Goal: Task Accomplishment & Management: Complete application form

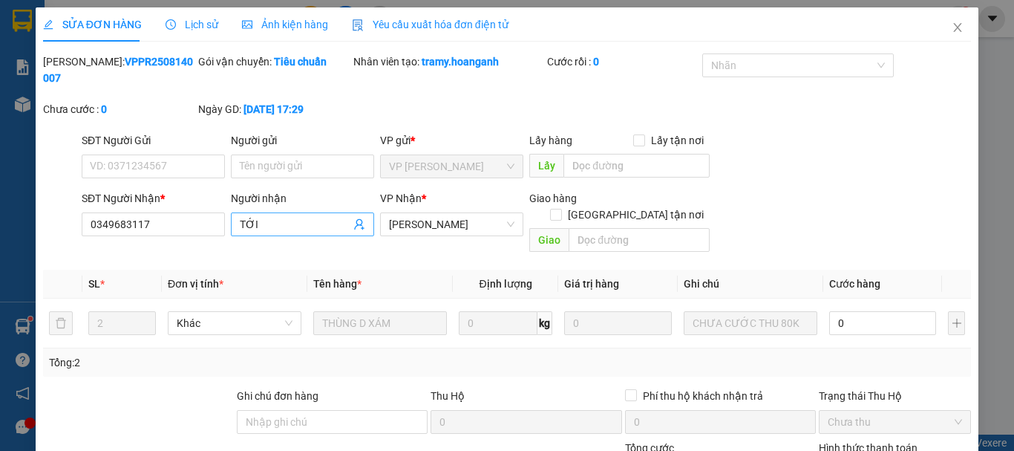
click at [283, 216] on input "TỚI" at bounding box center [295, 224] width 111 height 16
type input "T"
click at [172, 212] on input "0349683117" at bounding box center [153, 224] width 143 height 24
type input "0"
drag, startPoint x: 944, startPoint y: 25, endPoint x: 838, endPoint y: 22, distance: 105.5
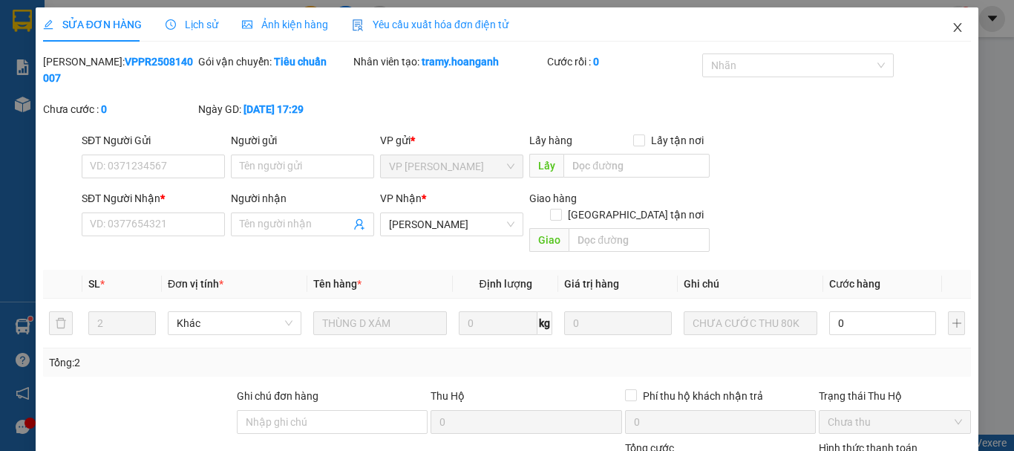
click at [952, 25] on icon "close" at bounding box center [958, 28] width 12 height 12
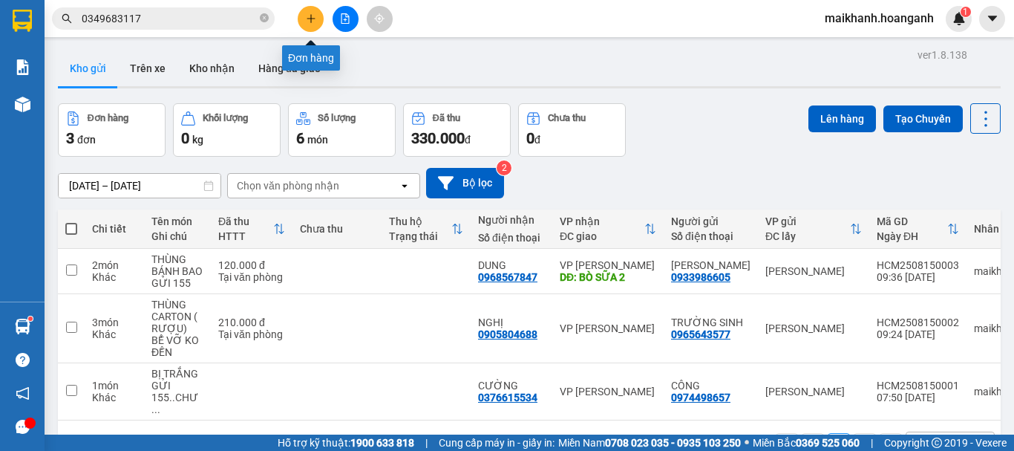
click at [309, 6] on button at bounding box center [311, 19] width 26 height 26
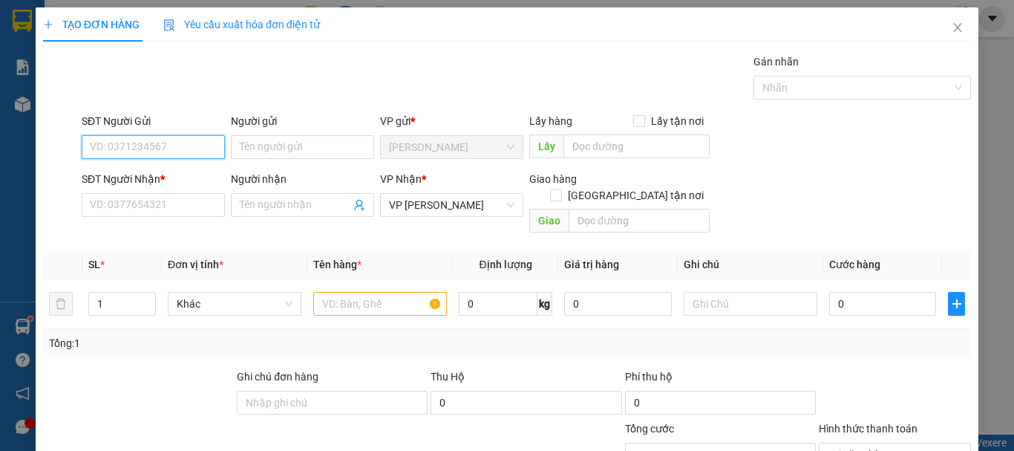
click at [161, 138] on input "SĐT Người Gửi" at bounding box center [153, 147] width 143 height 24
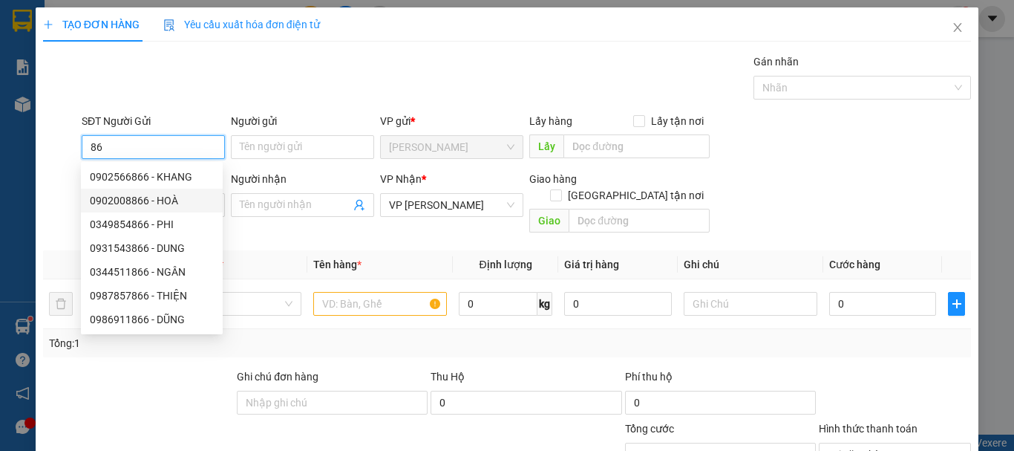
type input "8"
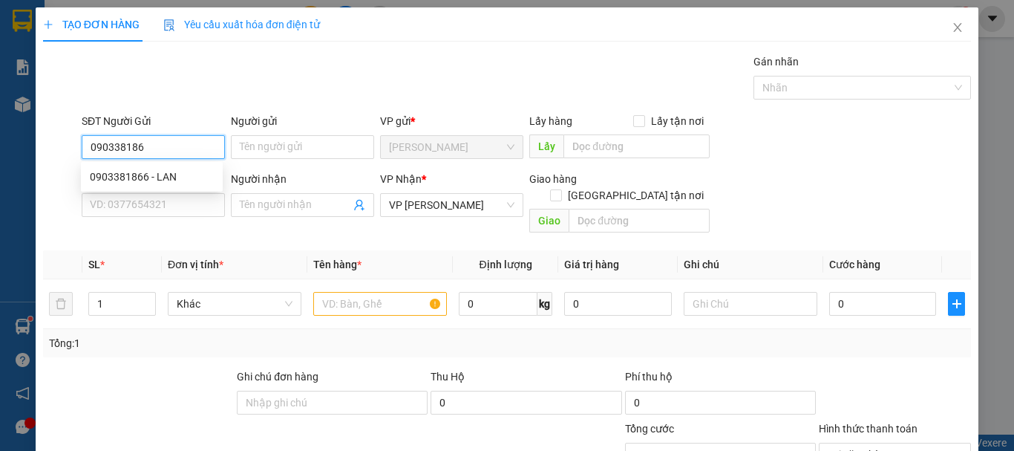
type input "0903381866"
click at [138, 171] on div "0903381866 - LAN" at bounding box center [152, 177] width 124 height 16
type input "LAN"
type input "30.000"
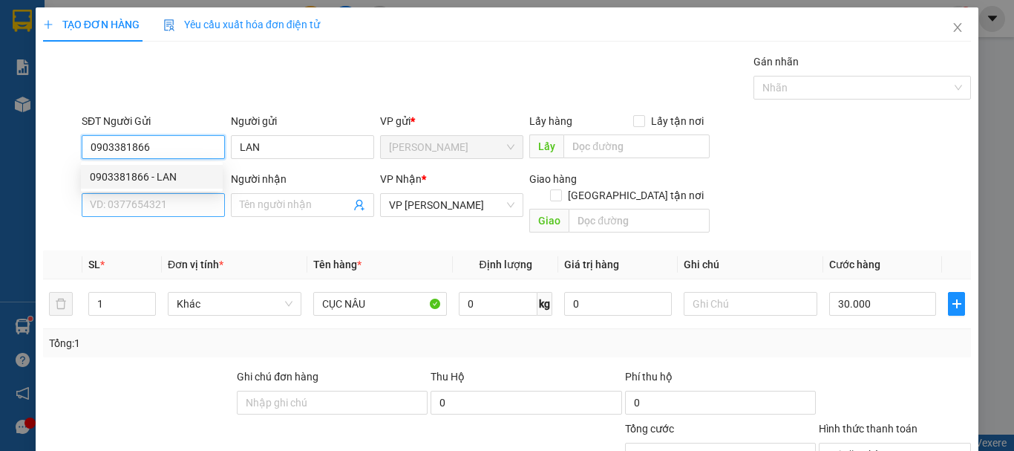
type input "0903381866"
click at [143, 211] on input "SĐT Người Nhận *" at bounding box center [153, 205] width 143 height 24
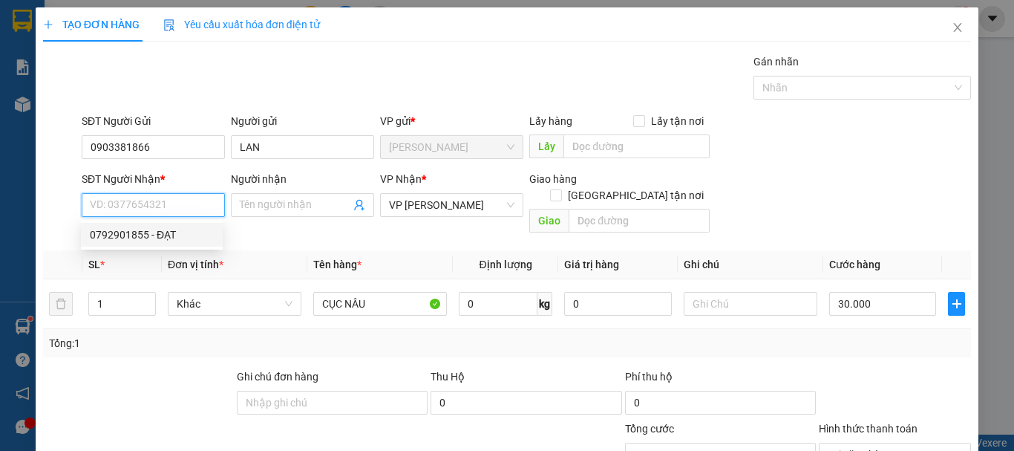
click at [154, 232] on div "0792901855 - ĐẠT" at bounding box center [152, 234] width 124 height 16
type input "0792901855"
type input "ĐẠT"
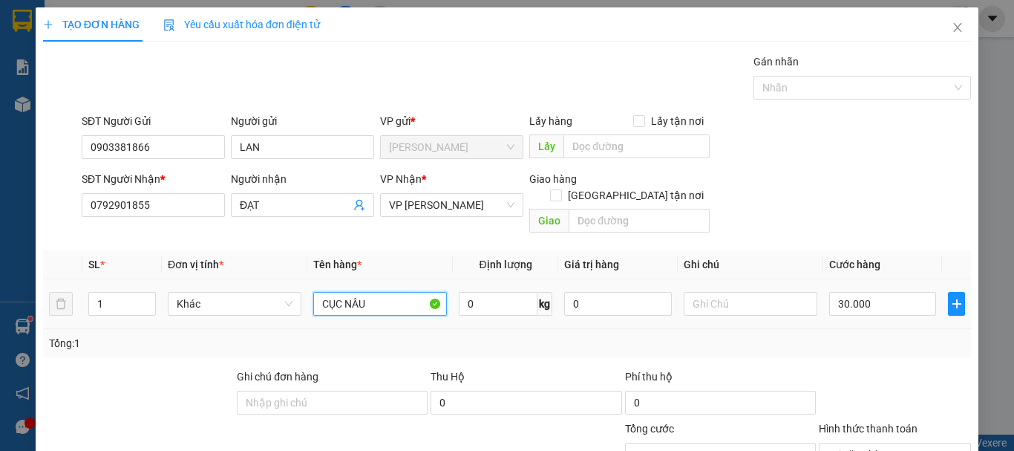
click at [380, 292] on input "CỤC NÂU" at bounding box center [380, 304] width 134 height 24
type input "CỤC ĐEN"
click at [892, 292] on input "30.000" at bounding box center [882, 304] width 107 height 24
type input "0"
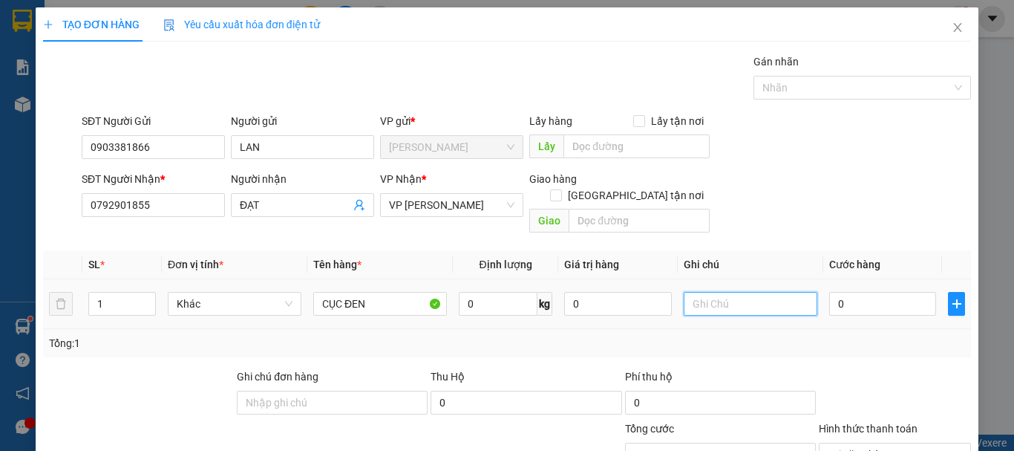
click at [734, 292] on input "text" at bounding box center [751, 304] width 134 height 24
click at [799, 292] on input "CHƯA CƯỚC PR THU 30 GỬI 155" at bounding box center [751, 304] width 134 height 24
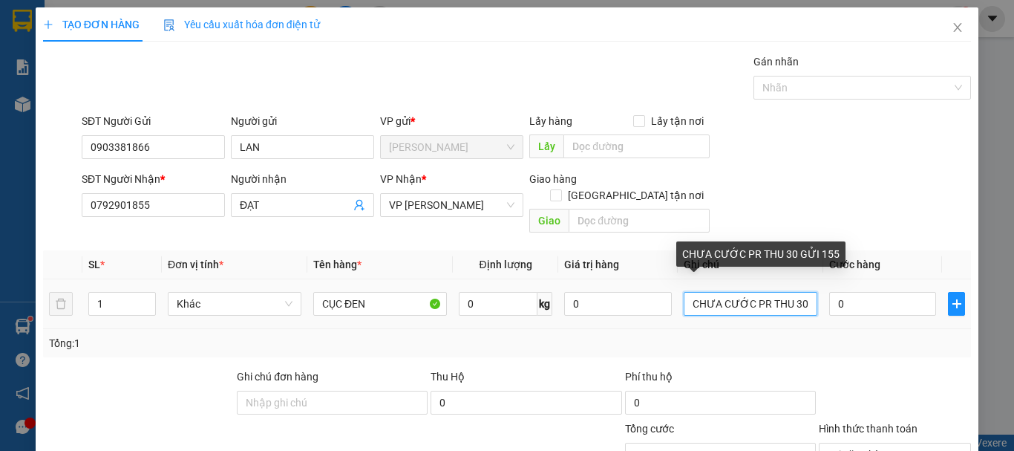
click at [793, 292] on input "CHƯA CƯỚC PR THU 30 GỬI 155" at bounding box center [751, 304] width 134 height 24
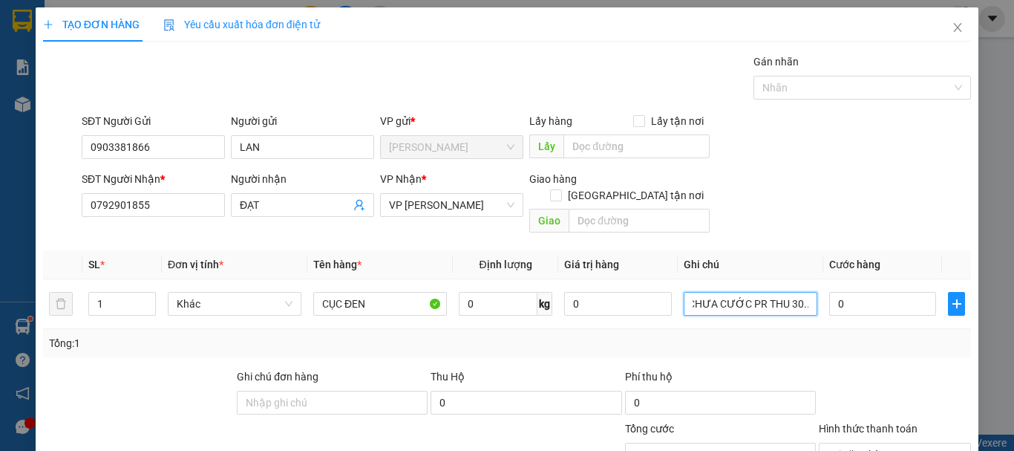
scroll to position [145, 0]
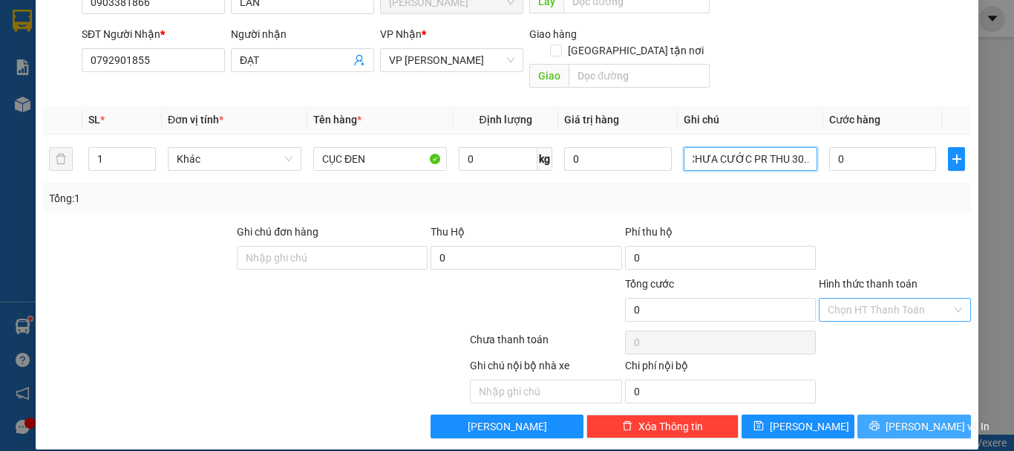
type input "CHƯA CƯỚC PR THU 30... GỬI 155"
drag, startPoint x: 916, startPoint y: 409, endPoint x: 896, endPoint y: 382, distance: 34.0
click at [916, 418] on span "[PERSON_NAME] và In" at bounding box center [938, 426] width 104 height 16
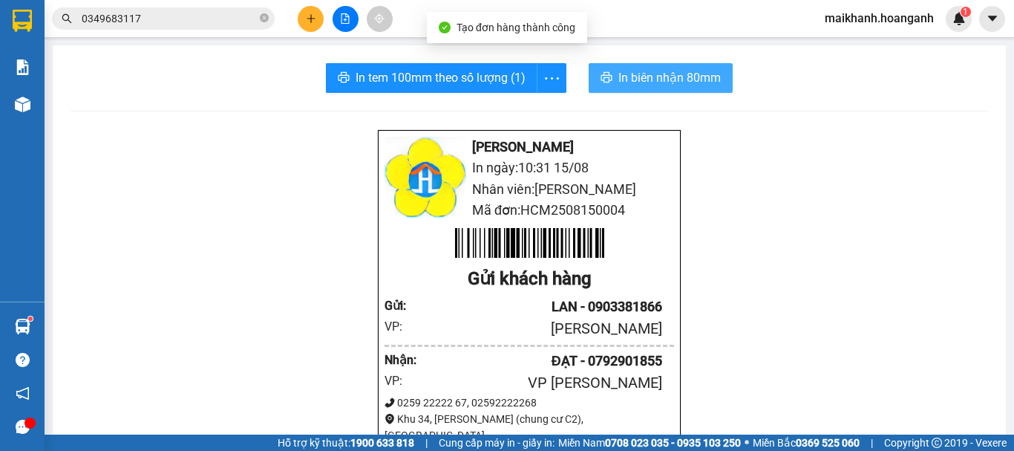
click at [670, 76] on span "In biên nhận 80mm" at bounding box center [670, 77] width 102 height 19
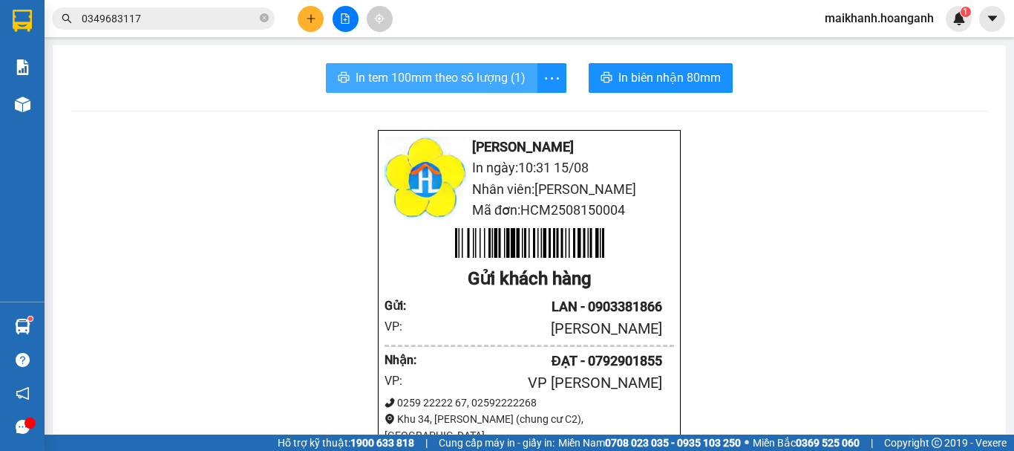
click at [453, 74] on span "In tem 100mm theo số lượng (1)" at bounding box center [441, 77] width 170 height 19
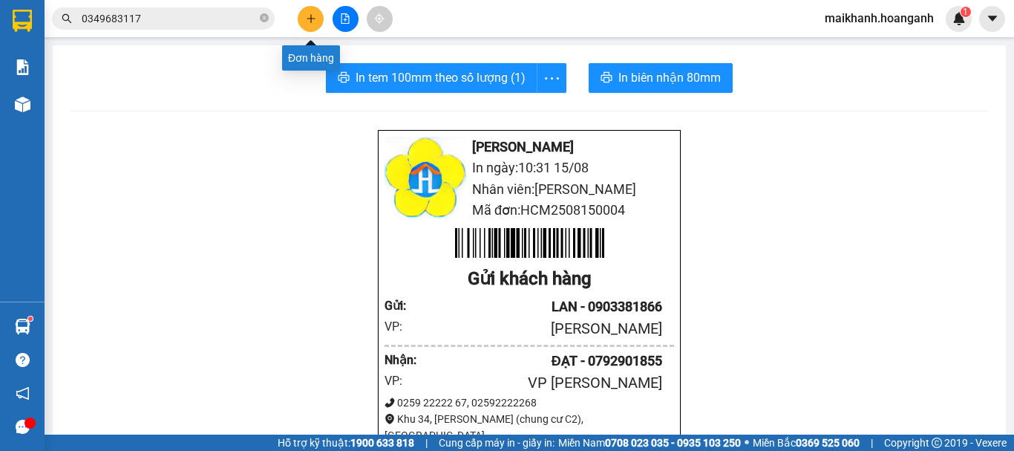
click at [309, 10] on button at bounding box center [311, 19] width 26 height 26
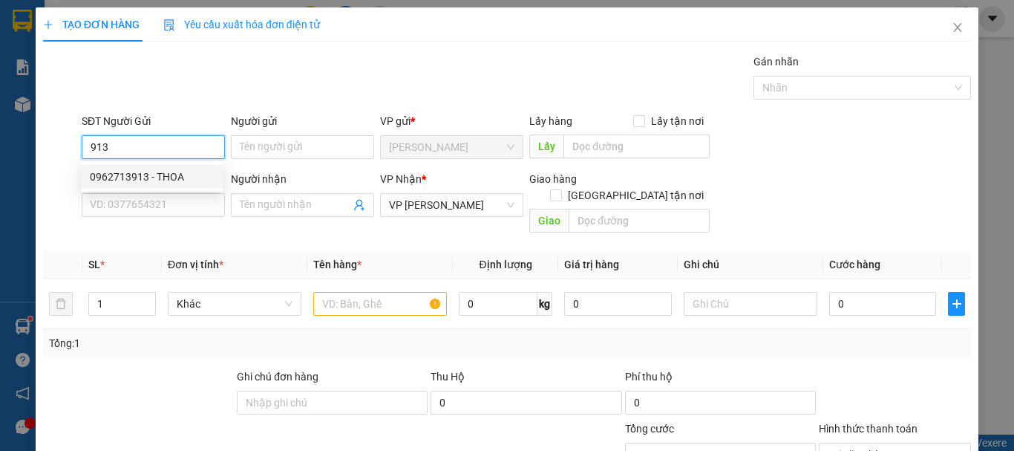
click at [156, 173] on div "0962713913 - THOA" at bounding box center [152, 177] width 124 height 16
type input "0962713913"
type input "THOA"
type input "40.000"
type input "0962713913"
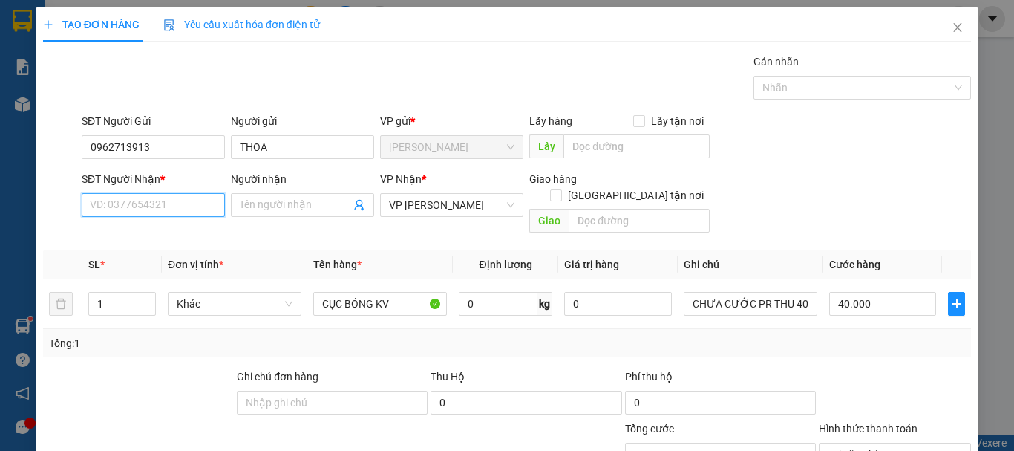
click at [158, 199] on input "SĐT Người Nhận *" at bounding box center [153, 205] width 143 height 24
click at [165, 233] on div "0834033007 - PHÁT" at bounding box center [152, 234] width 124 height 16
type input "0834033007"
type input "PHÁT"
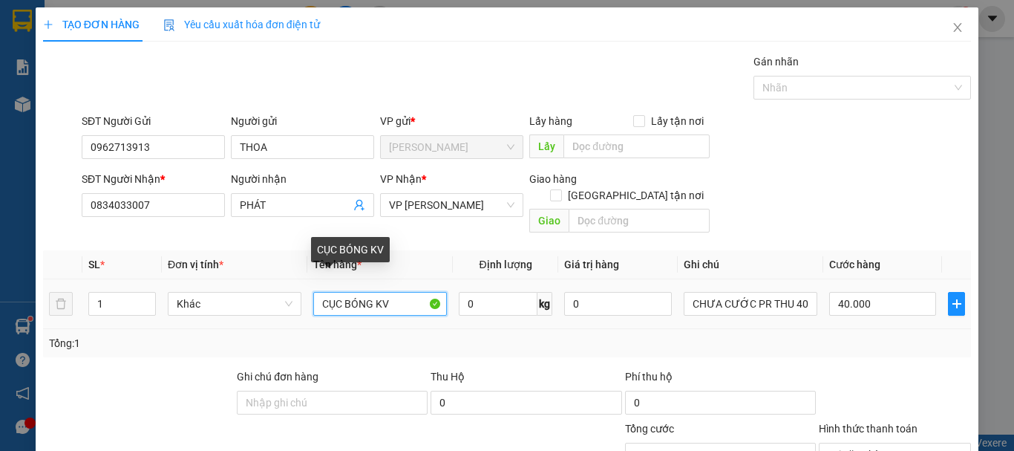
click at [370, 292] on input "CỤC BÓNG KV" at bounding box center [380, 304] width 134 height 24
type input "CỤC CARTON KV"
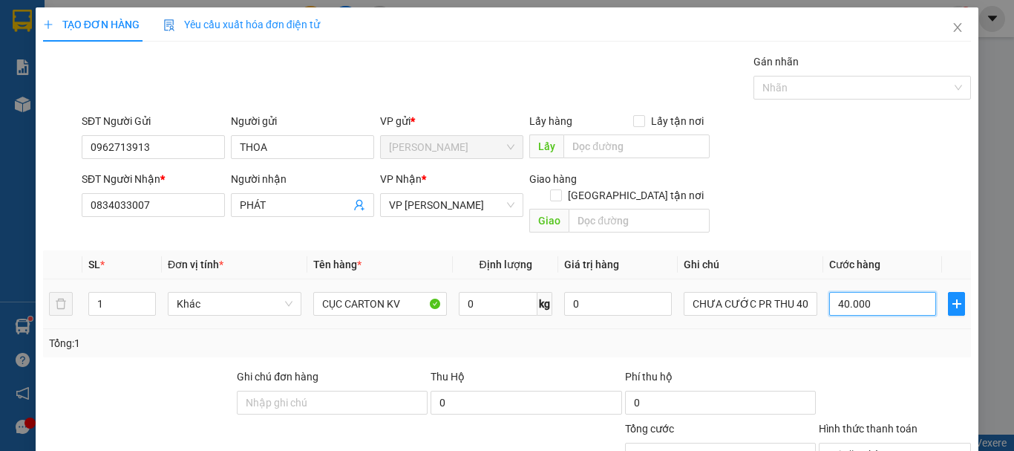
click at [864, 293] on input "40.000" at bounding box center [882, 304] width 107 height 24
type input "0"
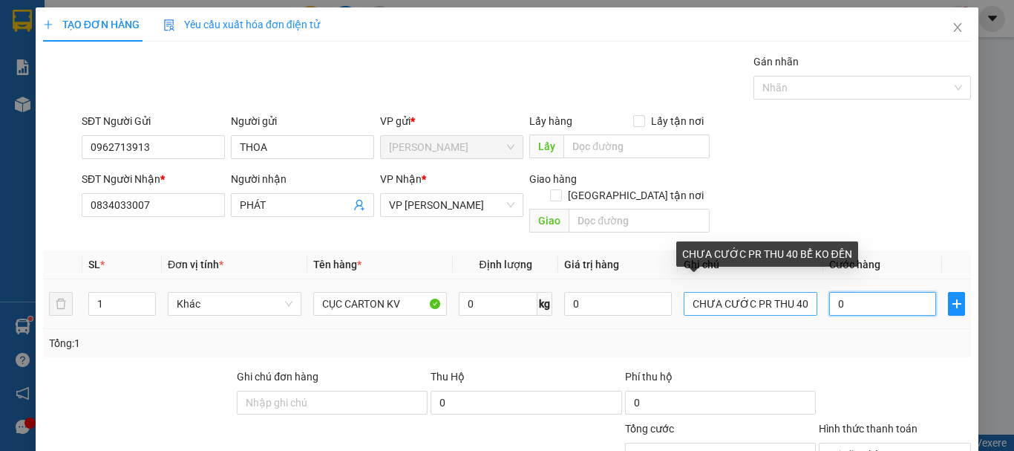
type input "0"
click at [794, 293] on input "CHƯA CƯỚC PR THU 40 BỂ KO ĐỀN" at bounding box center [751, 304] width 134 height 24
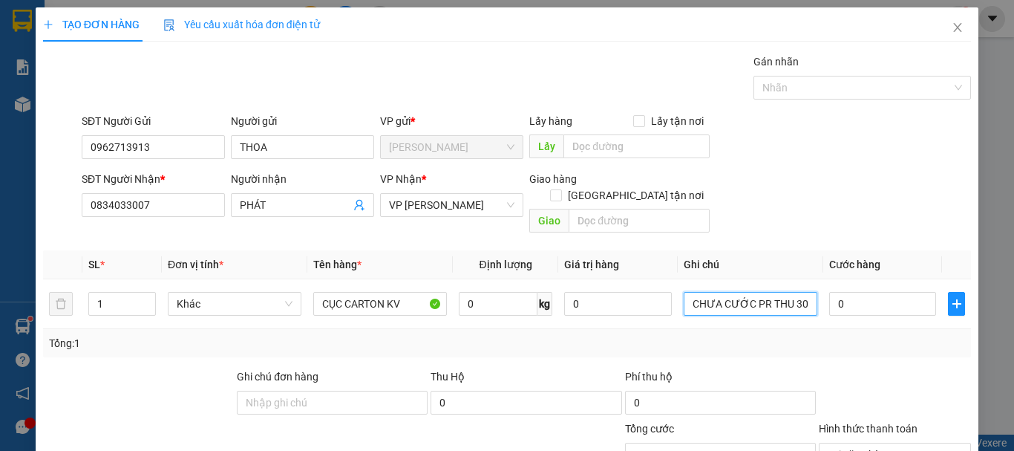
scroll to position [145, 0]
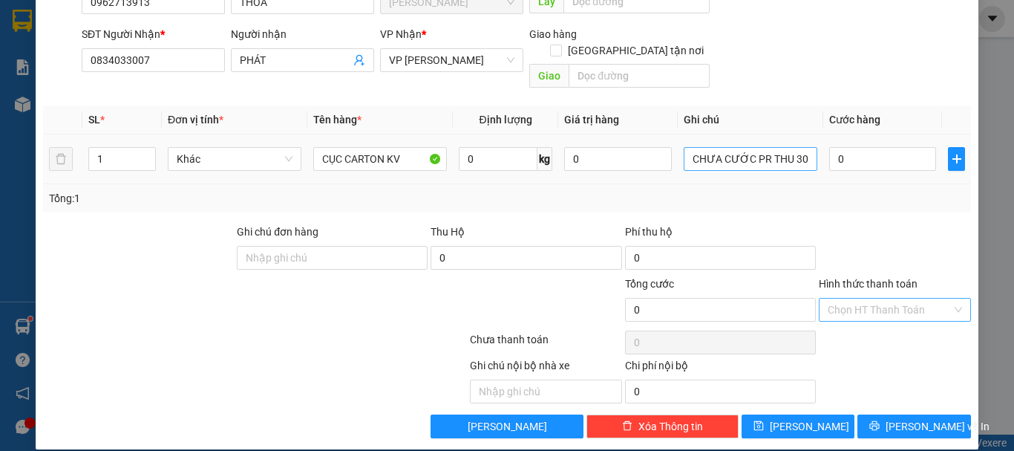
drag, startPoint x: 788, startPoint y: 129, endPoint x: 791, endPoint y: 140, distance: 10.8
click at [790, 144] on div "CHƯA CƯỚC PR THU 30 BỂ KO ĐỀN" at bounding box center [751, 159] width 134 height 30
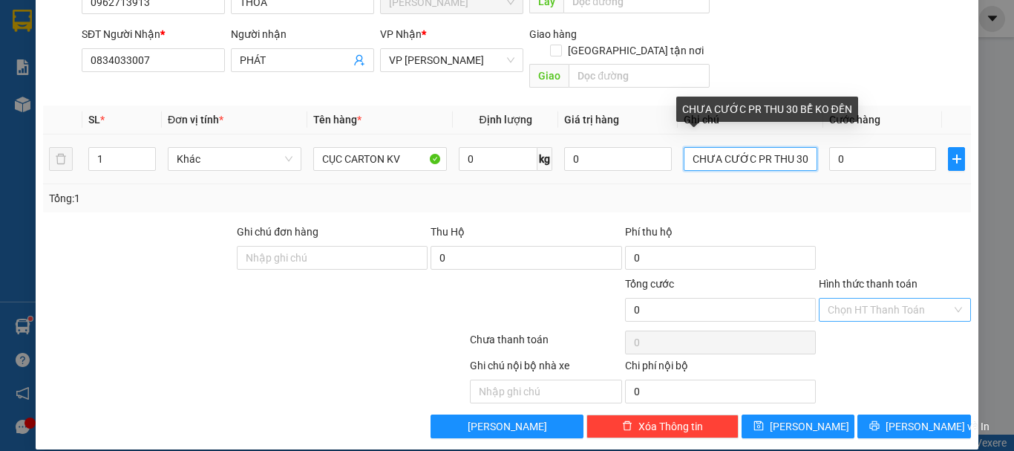
click at [685, 147] on input "CHƯA CƯỚC PR THU 30 BỂ KO ĐỀN" at bounding box center [751, 159] width 134 height 24
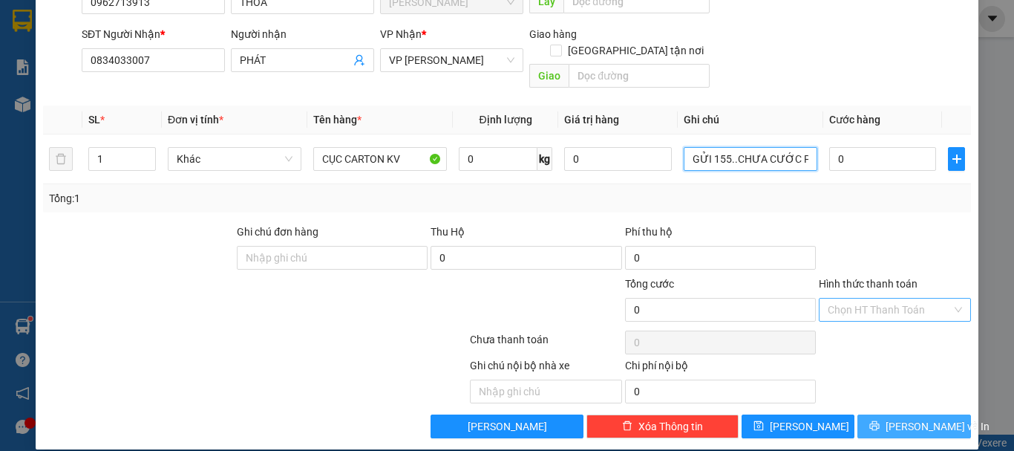
type input "GỬI 155..CHƯA CƯỚC PR THU 30 BỂ KO ĐỀN"
click at [926, 418] on span "[PERSON_NAME] và In" at bounding box center [938, 426] width 104 height 16
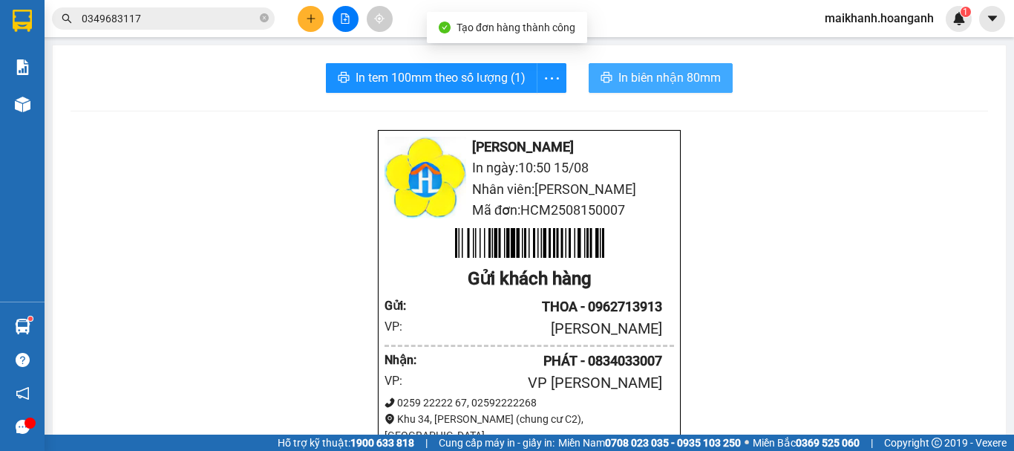
drag, startPoint x: 647, startPoint y: 85, endPoint x: 647, endPoint y: 75, distance: 9.7
click at [647, 78] on span "In biên nhận 80mm" at bounding box center [670, 77] width 102 height 19
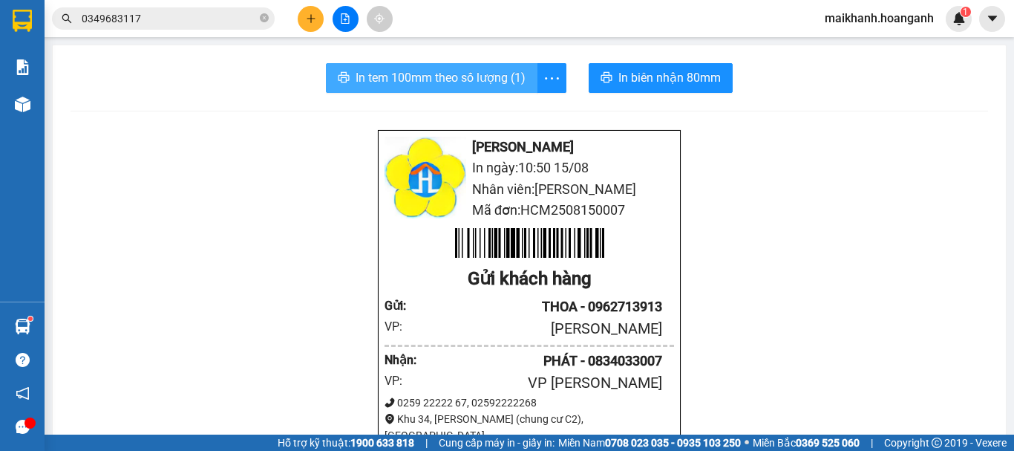
click at [483, 66] on button "In tem 100mm theo số lượng (1)" at bounding box center [432, 78] width 212 height 30
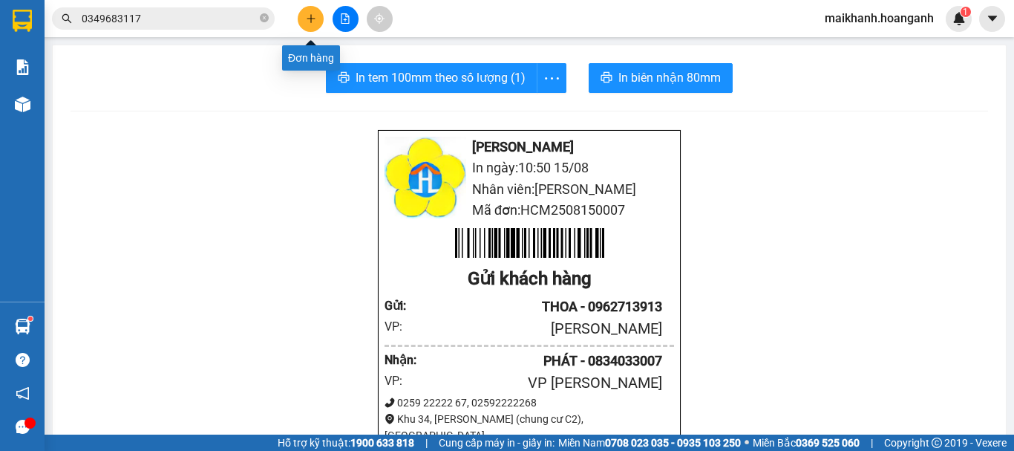
click at [310, 12] on button at bounding box center [311, 19] width 26 height 26
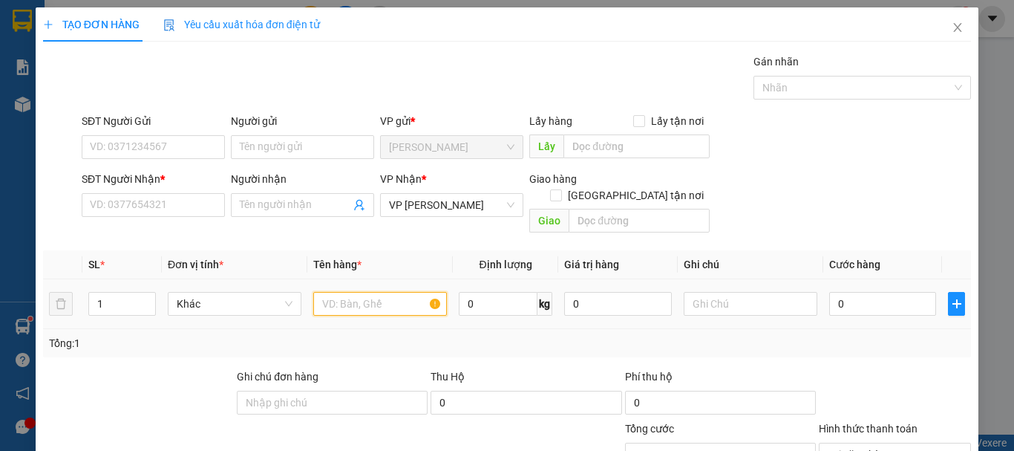
click at [376, 292] on input "text" at bounding box center [380, 304] width 134 height 24
type input "THÙNG XỐP"
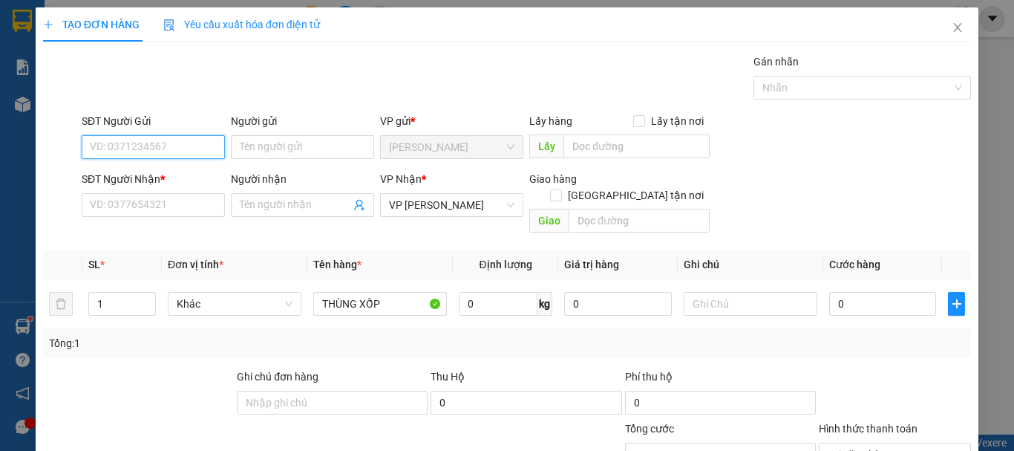
click at [168, 144] on input "SĐT Người Gửi" at bounding box center [153, 147] width 143 height 24
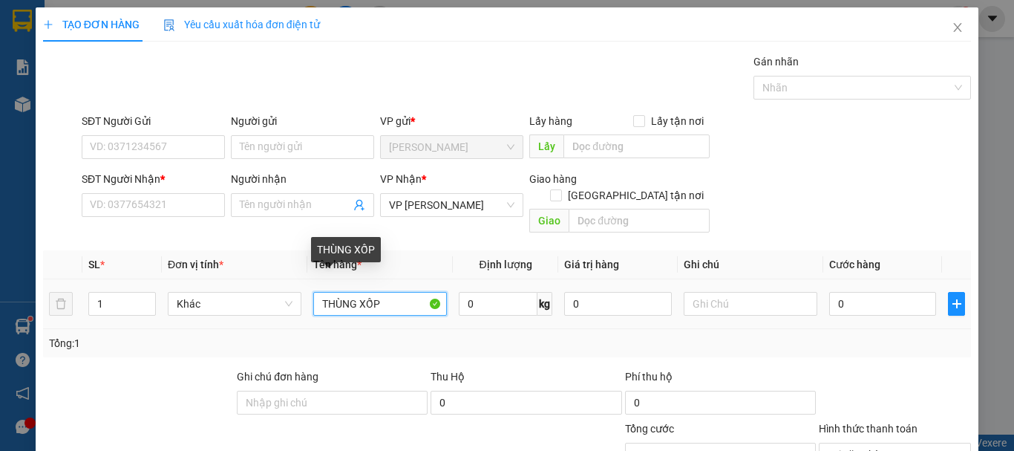
drag, startPoint x: 370, startPoint y: 288, endPoint x: 322, endPoint y: 293, distance: 47.7
click at [324, 293] on input "THÙNG XỐP" at bounding box center [380, 304] width 134 height 24
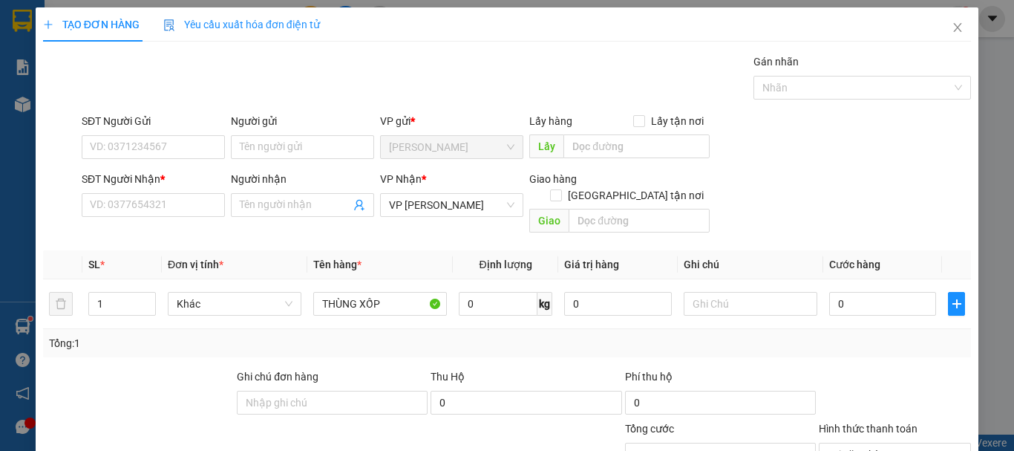
click at [469, 368] on div "Thu Hộ" at bounding box center [526, 376] width 191 height 16
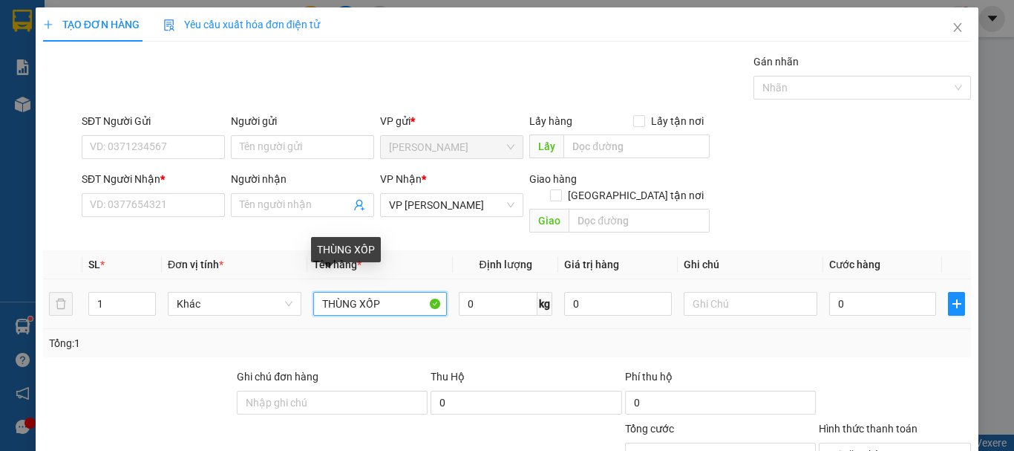
drag, startPoint x: 388, startPoint y: 287, endPoint x: 307, endPoint y: 280, distance: 80.5
click at [261, 280] on tr "1 Khác THÙNG XỐP 0 kg 0 0" at bounding box center [507, 304] width 928 height 50
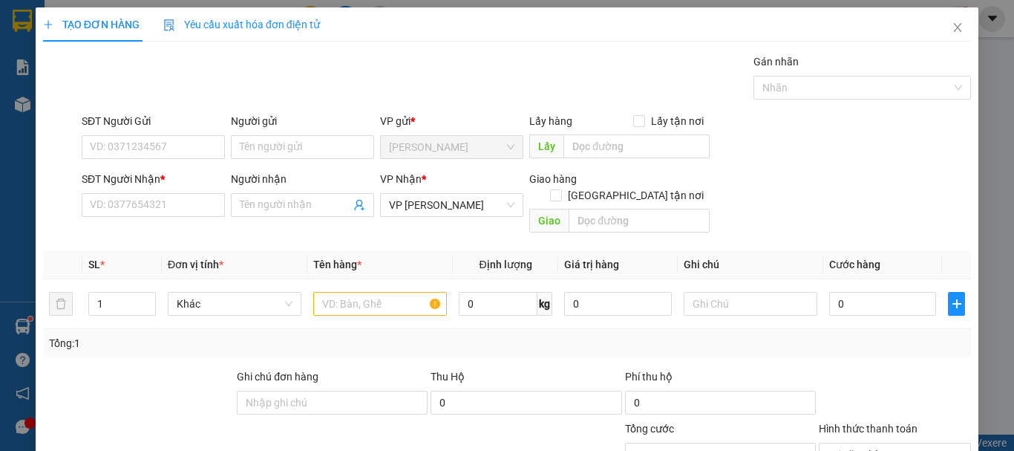
click at [450, 335] on div "Tổng: 1" at bounding box center [507, 343] width 916 height 16
click at [377, 292] on input "text" at bounding box center [380, 304] width 134 height 24
type input "THÙNG CARTON"
click at [125, 140] on input "SĐT Người Gửi" at bounding box center [153, 147] width 143 height 24
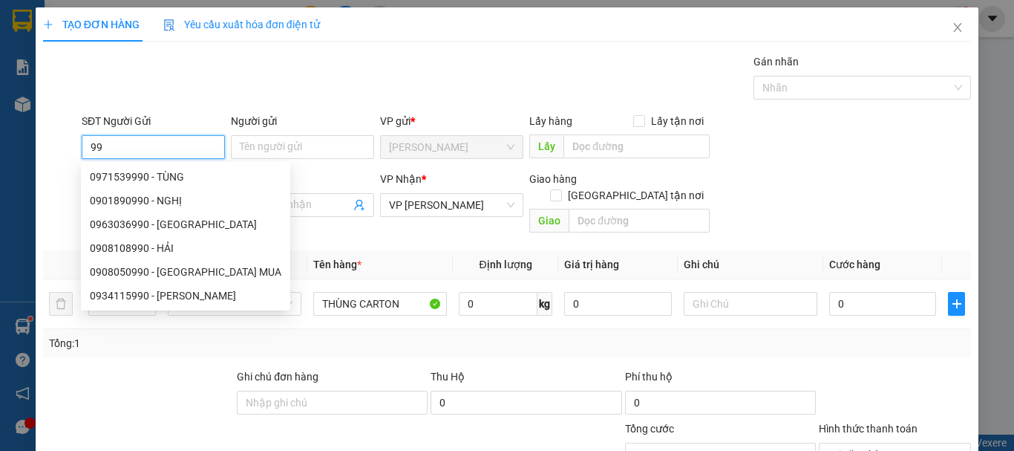
type input "9"
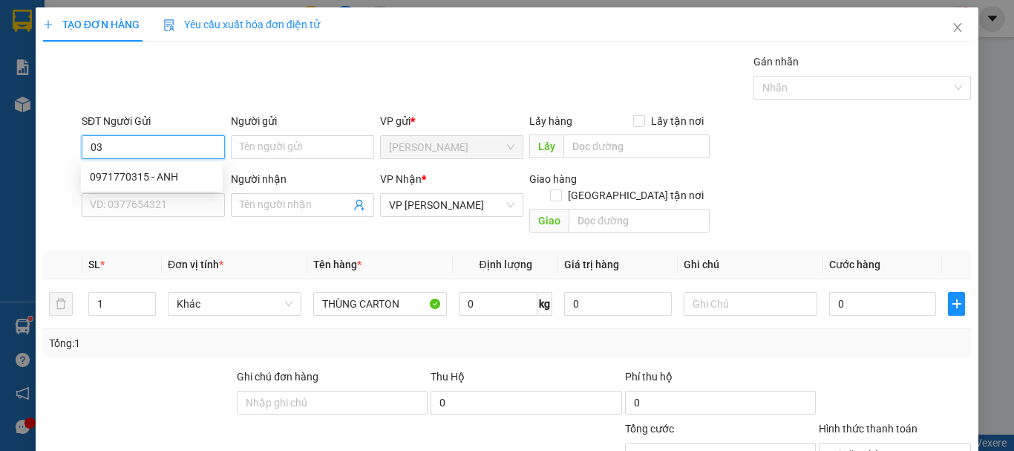
type input "0"
type input "0966914854"
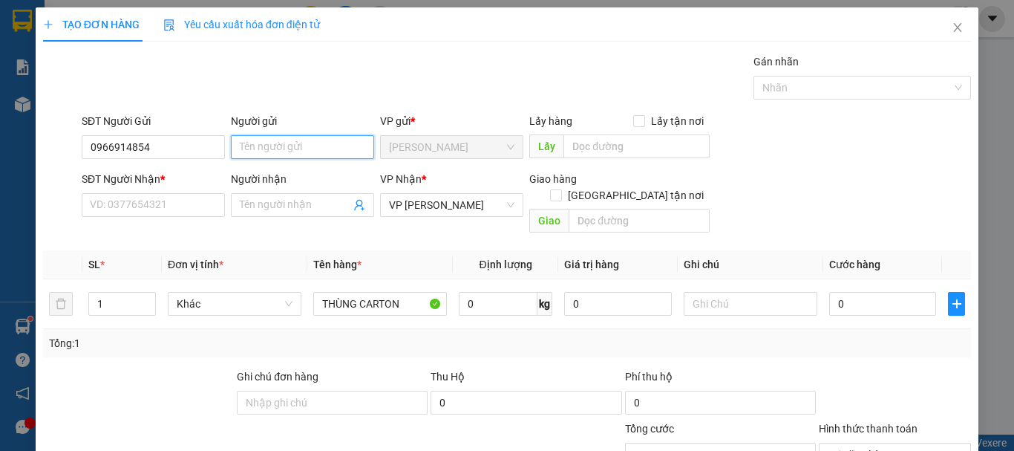
click at [261, 151] on input "Người gửi" at bounding box center [302, 147] width 143 height 24
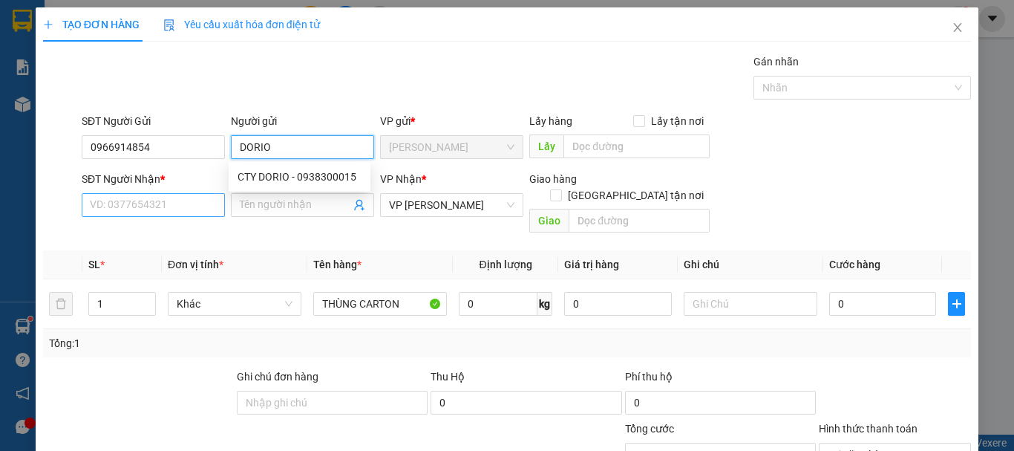
type input "DORIO"
click at [135, 203] on input "SĐT Người Nhận *" at bounding box center [153, 205] width 143 height 24
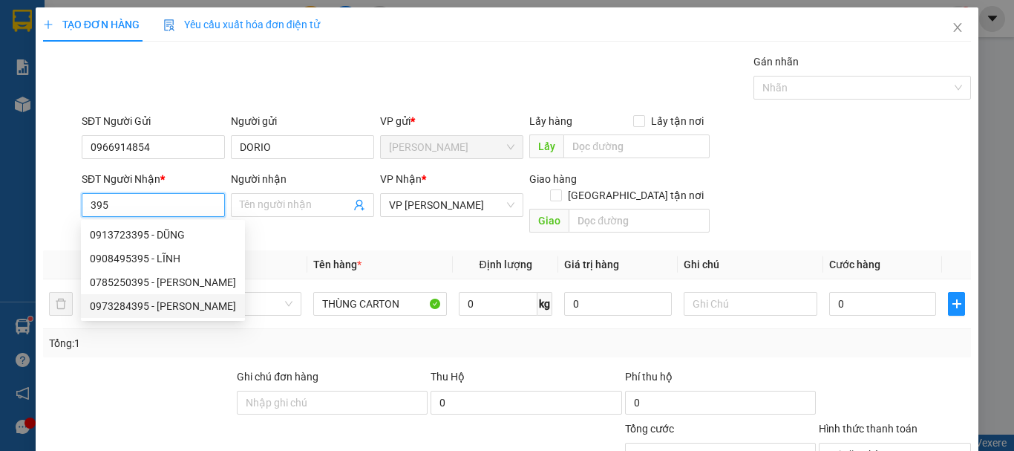
click at [171, 304] on div "0973284395 - [PERSON_NAME]" at bounding box center [163, 306] width 146 height 16
type input "0973284395"
type input "NHẤT HƯNG"
checkbox input "true"
type input "KIOT SỐ 36 ĐƯỜNG THỦ KHOA HUÂN P. [GEOGRAPHIC_DATA]"
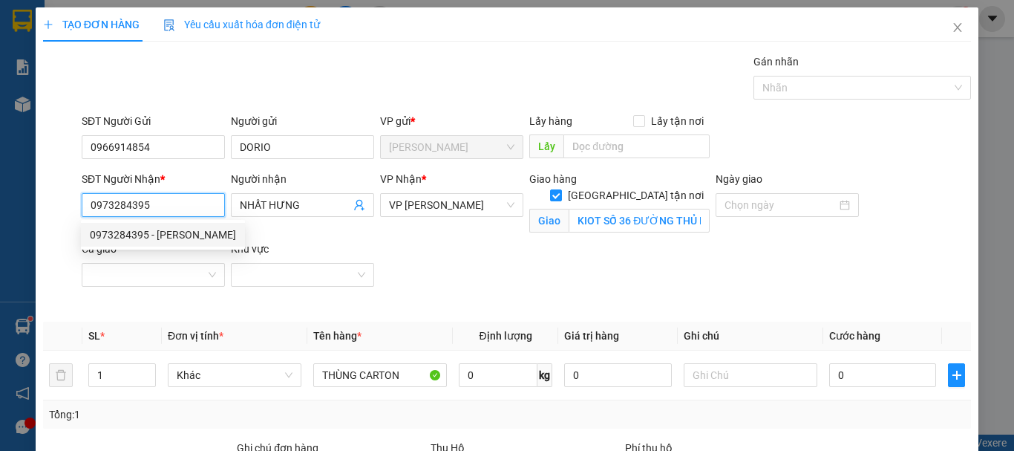
type input "150.000"
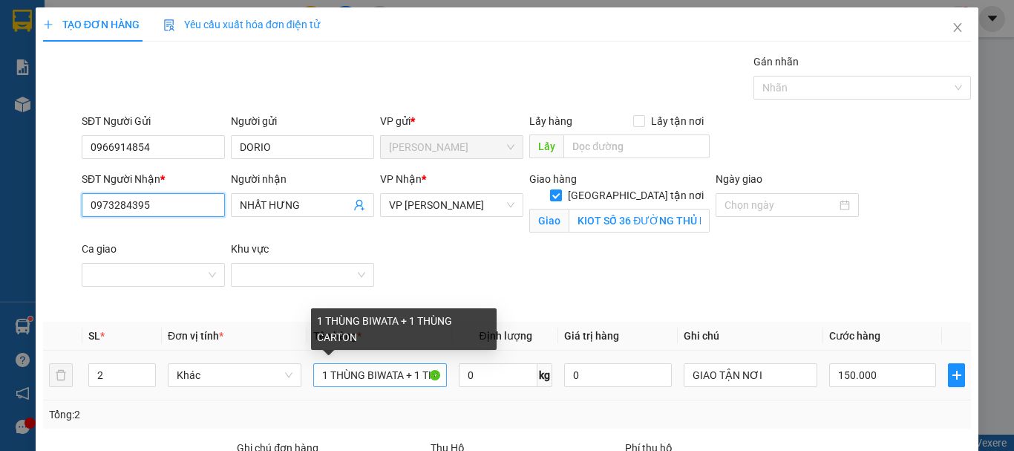
type input "0973284395"
click at [417, 373] on input "1 THÙNG BIWATA + 1 THÙNG CARTON" at bounding box center [380, 375] width 134 height 24
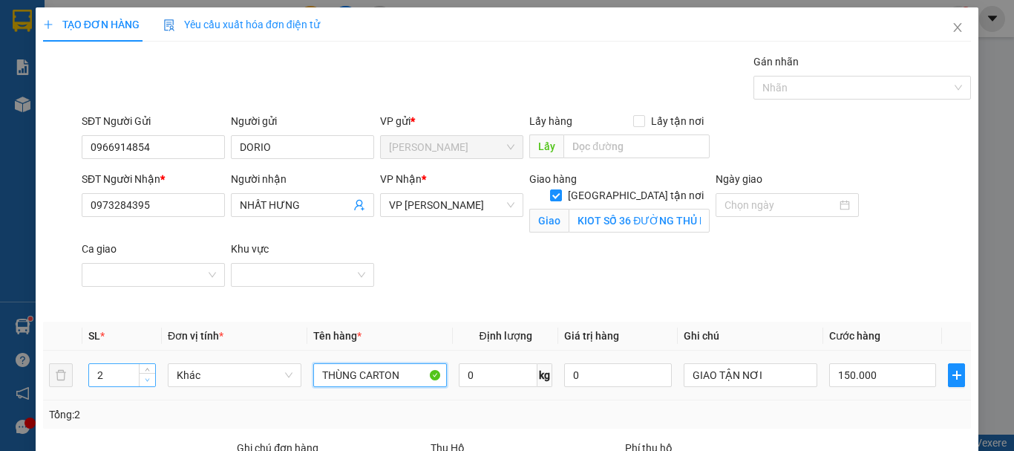
type input "THÙNG CARTON"
click at [147, 377] on icon "down" at bounding box center [147, 379] width 5 height 5
type input "1"
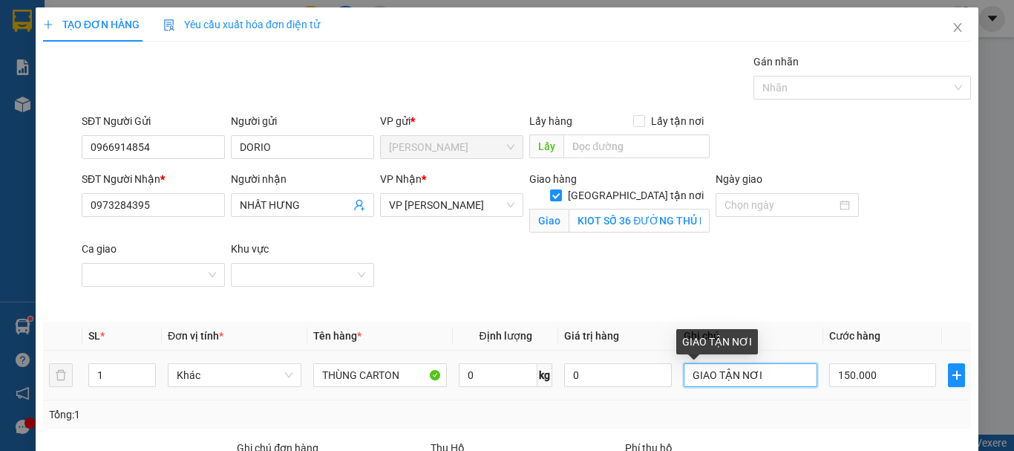
click at [748, 369] on input "GIAO TẬN NƠI" at bounding box center [751, 375] width 134 height 24
type input "0"
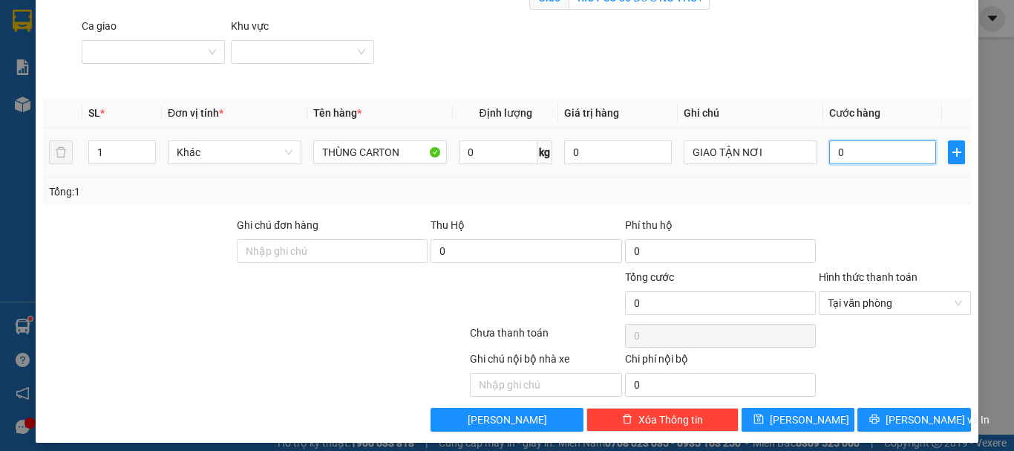
click at [853, 145] on input "0" at bounding box center [882, 152] width 107 height 24
type input "4"
type input "40"
type input "40.000"
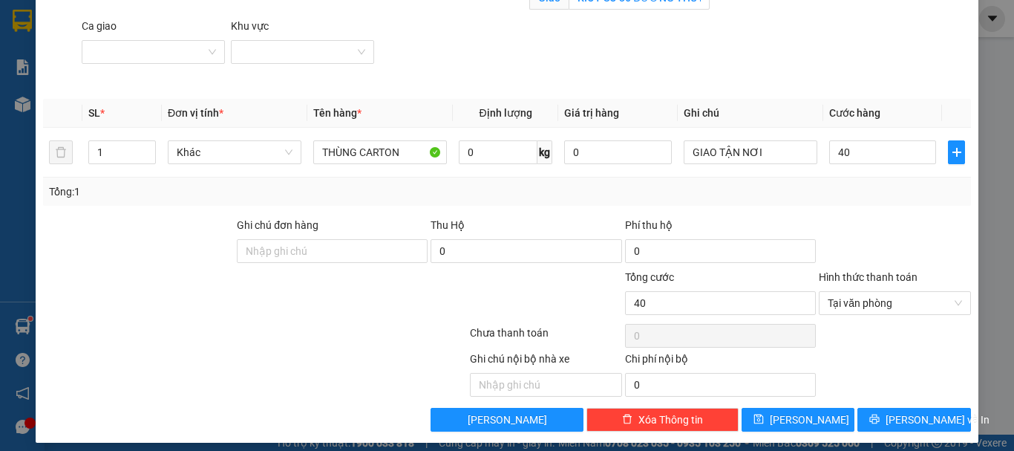
type input "40.000"
click at [867, 235] on div at bounding box center [895, 243] width 155 height 52
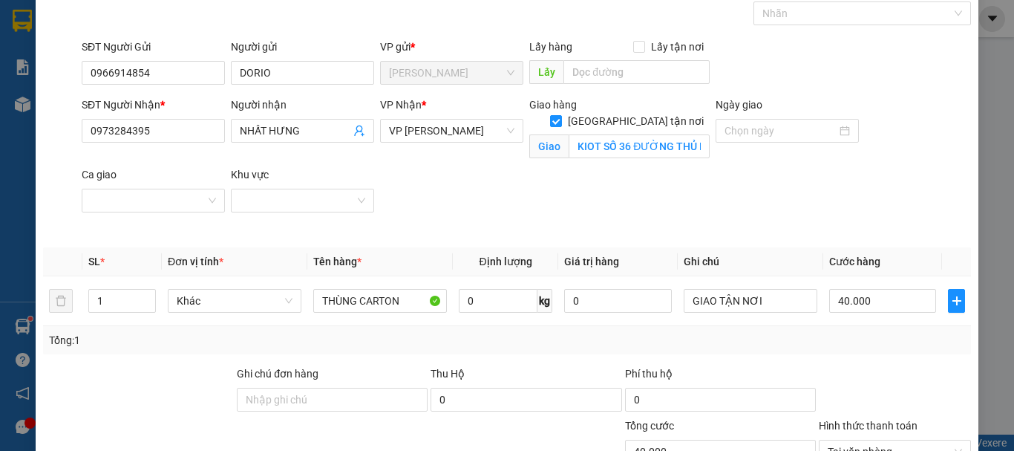
scroll to position [0, 0]
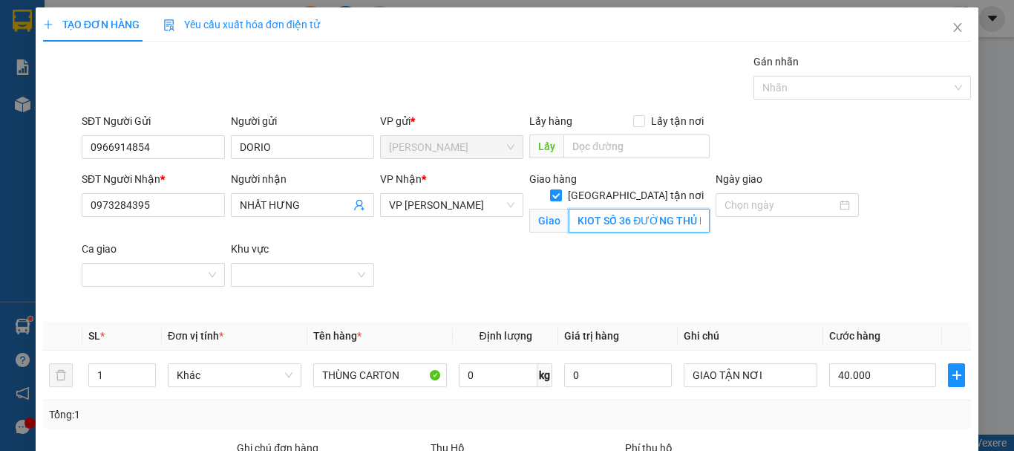
click at [678, 209] on input "KIOT SỐ 36 ĐƯỜNG THỦ KHOA HUÂN P. [GEOGRAPHIC_DATA]" at bounding box center [639, 221] width 141 height 24
drag, startPoint x: 675, startPoint y: 204, endPoint x: 740, endPoint y: 253, distance: 81.7
click at [812, 275] on div "SĐT Người Nhận * 0973284395 Người nhận NHẤT HƯNG VP Nhận * VP [PERSON_NAME] hàn…" at bounding box center [526, 241] width 895 height 140
click at [679, 209] on input "KIOT SỐ 36 ĐƯỜNG THỦ KHOA HUÂN P. [GEOGRAPHIC_DATA]" at bounding box center [639, 221] width 141 height 24
click at [773, 261] on div "SĐT Người Nhận * 0973284395 Người nhận NHẤT HƯNG VP Nhận * VP [PERSON_NAME] hàn…" at bounding box center [526, 241] width 895 height 140
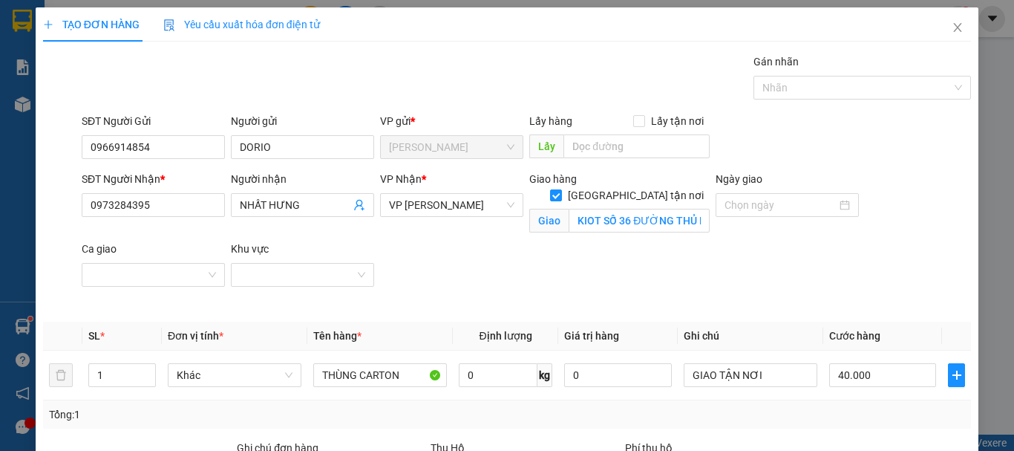
click at [719, 271] on div "SĐT Người Nhận * 0973284395 Người nhận NHẤT HƯNG VP Nhận * VP [PERSON_NAME] hàn…" at bounding box center [526, 241] width 895 height 140
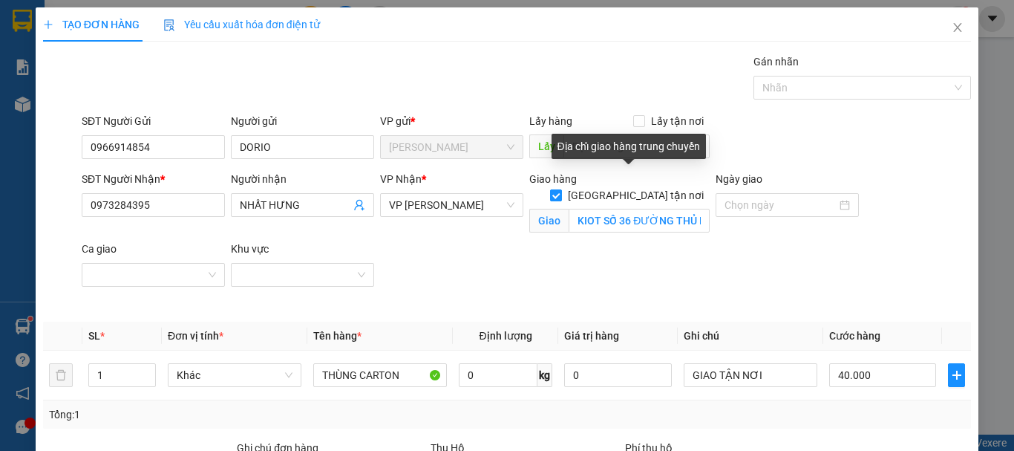
click at [562, 189] on span at bounding box center [556, 195] width 12 height 12
click at [561, 189] on input "[GEOGRAPHIC_DATA] tận nơi" at bounding box center [555, 194] width 10 height 10
checkbox input "false"
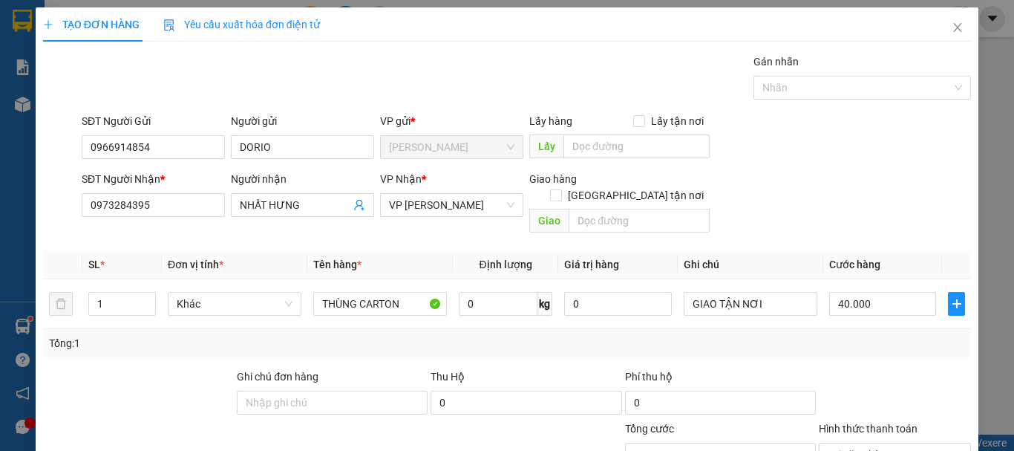
click at [802, 199] on div "SĐT Người Nhận * 0973284395 Người nhận NHẤT HƯNG VP Nhận * VP [PERSON_NAME] hàn…" at bounding box center [526, 205] width 895 height 68
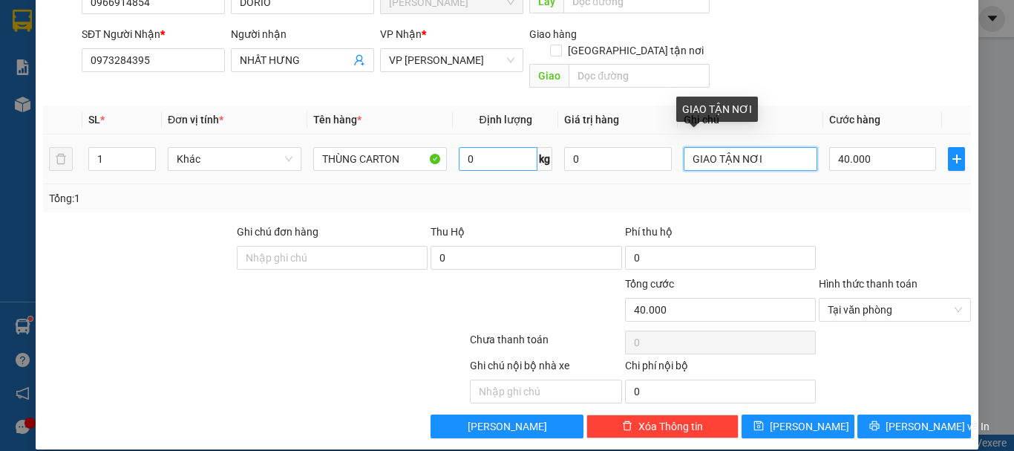
drag, startPoint x: 766, startPoint y: 136, endPoint x: 490, endPoint y: 136, distance: 276.2
click at [490, 136] on tr "1 Khác THÙNG CARTON 0 kg 0 GIAO TẬN NƠI 40.000" at bounding box center [507, 159] width 928 height 50
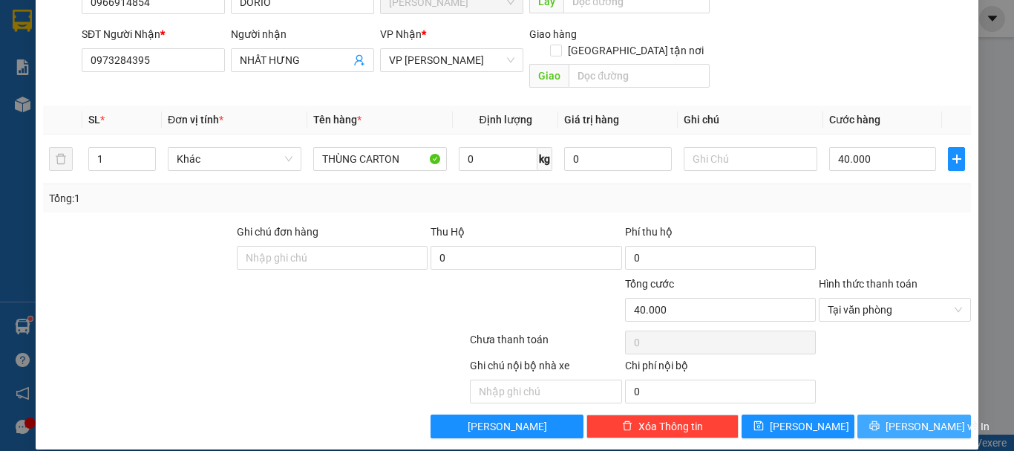
click at [900, 418] on span "[PERSON_NAME] và In" at bounding box center [938, 426] width 104 height 16
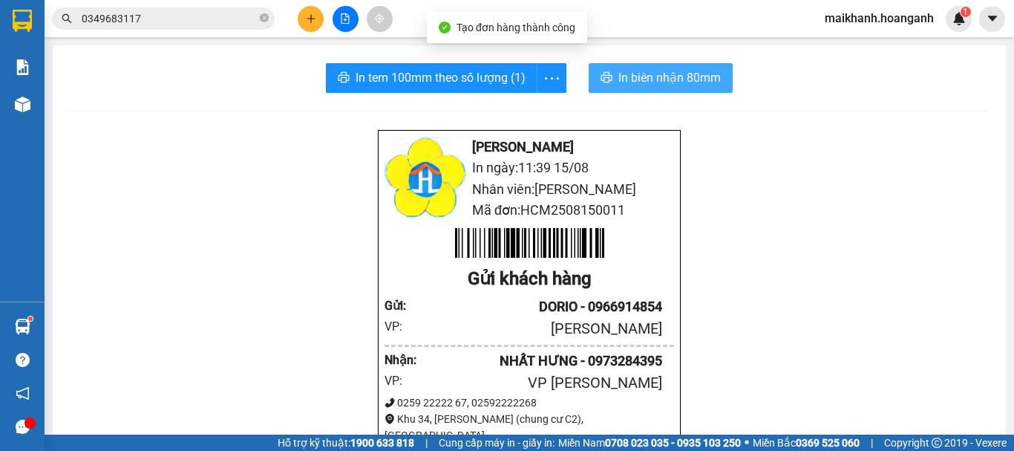
click at [642, 78] on span "In biên nhận 80mm" at bounding box center [670, 77] width 102 height 19
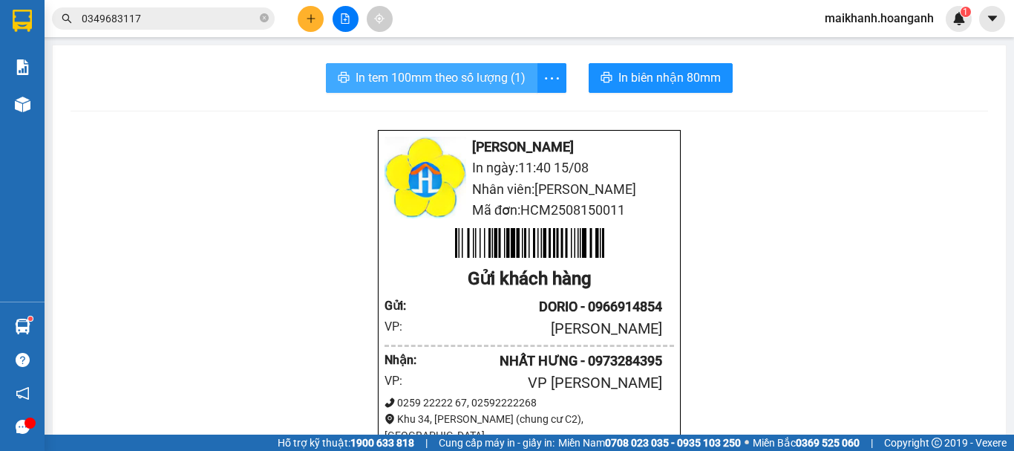
click at [484, 66] on button "In tem 100mm theo số lượng (1)" at bounding box center [432, 78] width 212 height 30
drag, startPoint x: 265, startPoint y: 16, endPoint x: 260, endPoint y: 0, distance: 16.4
click at [264, 13] on span at bounding box center [264, 19] width 9 height 14
